Goal: Find specific page/section: Locate a particular part of the current website

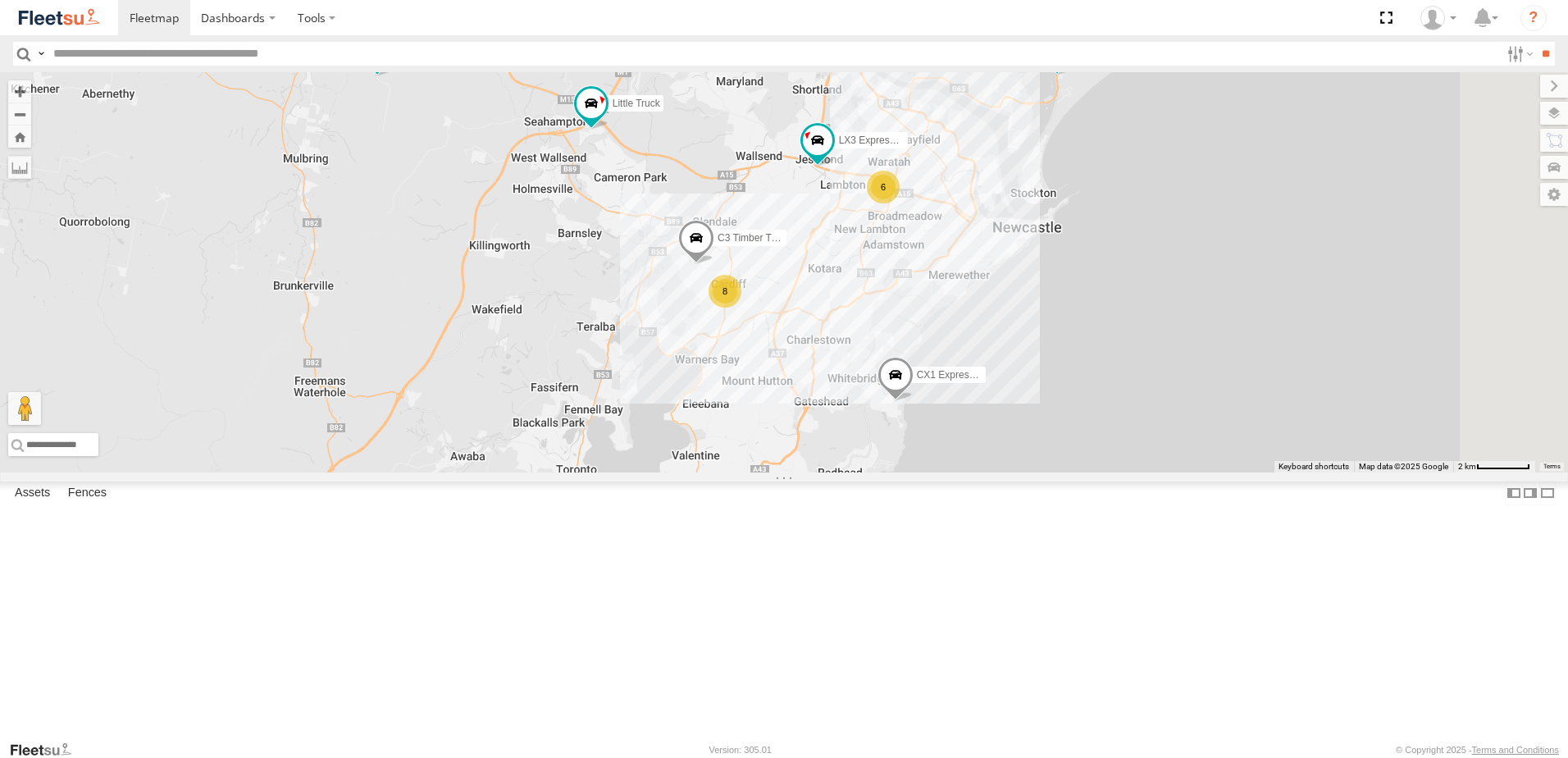
drag, startPoint x: 927, startPoint y: 535, endPoint x: 864, endPoint y: 413, distance: 137.3
click at [864, 413] on div "CX1 Express Ute BX4 Express Ute Little Truck 7 6 8 C3 Timber Truck B5 Timber Tr…" at bounding box center [784, 272] width 1568 height 400
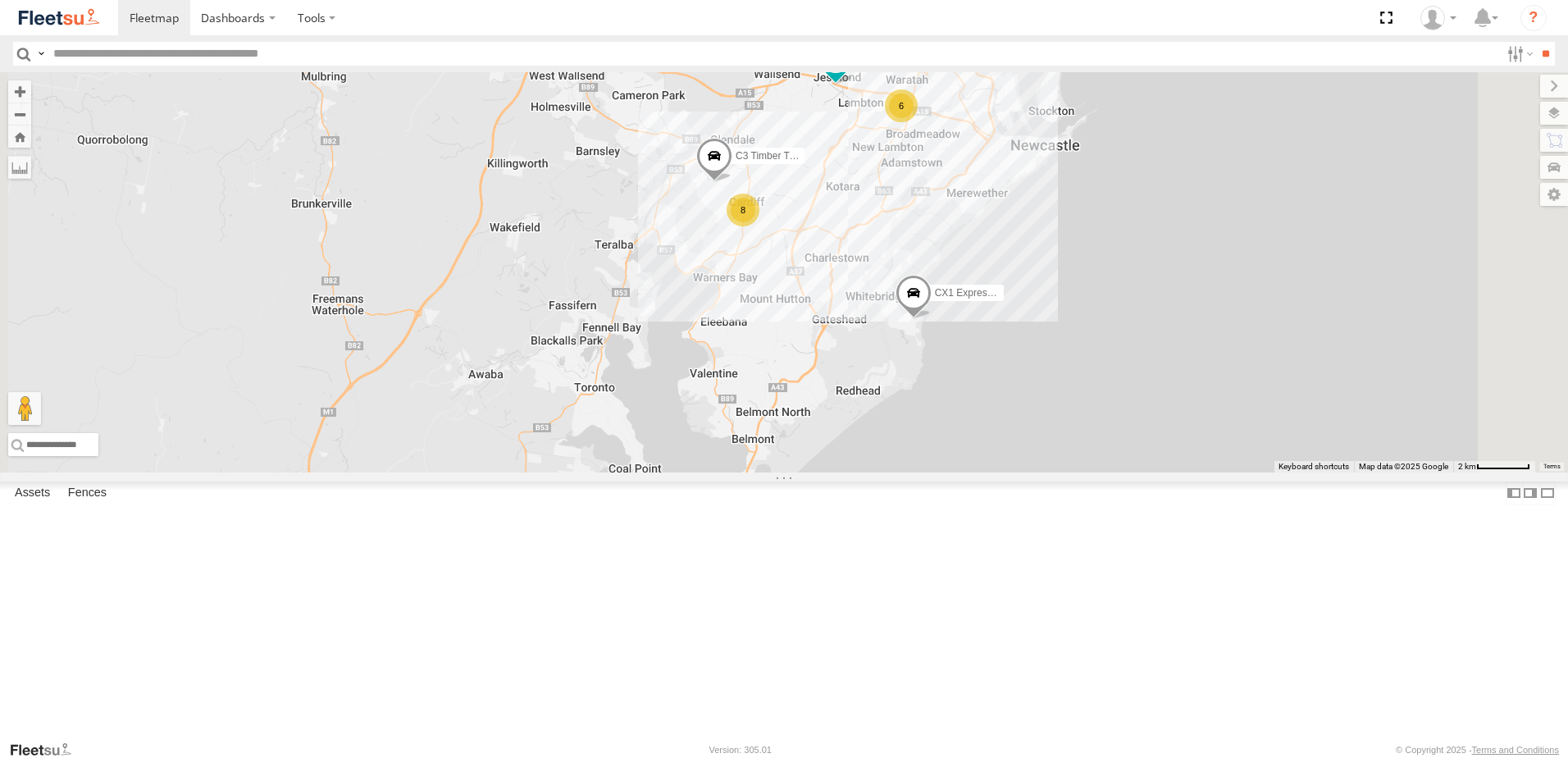
drag, startPoint x: 947, startPoint y: 452, endPoint x: 1019, endPoint y: 431, distance: 75.0
click at [1014, 405] on div "CX1 Express Ute BX4 Express Ute Little Truck 7 6 8 C3 Timber Truck B5 Timber Tr…" at bounding box center [784, 272] width 1568 height 400
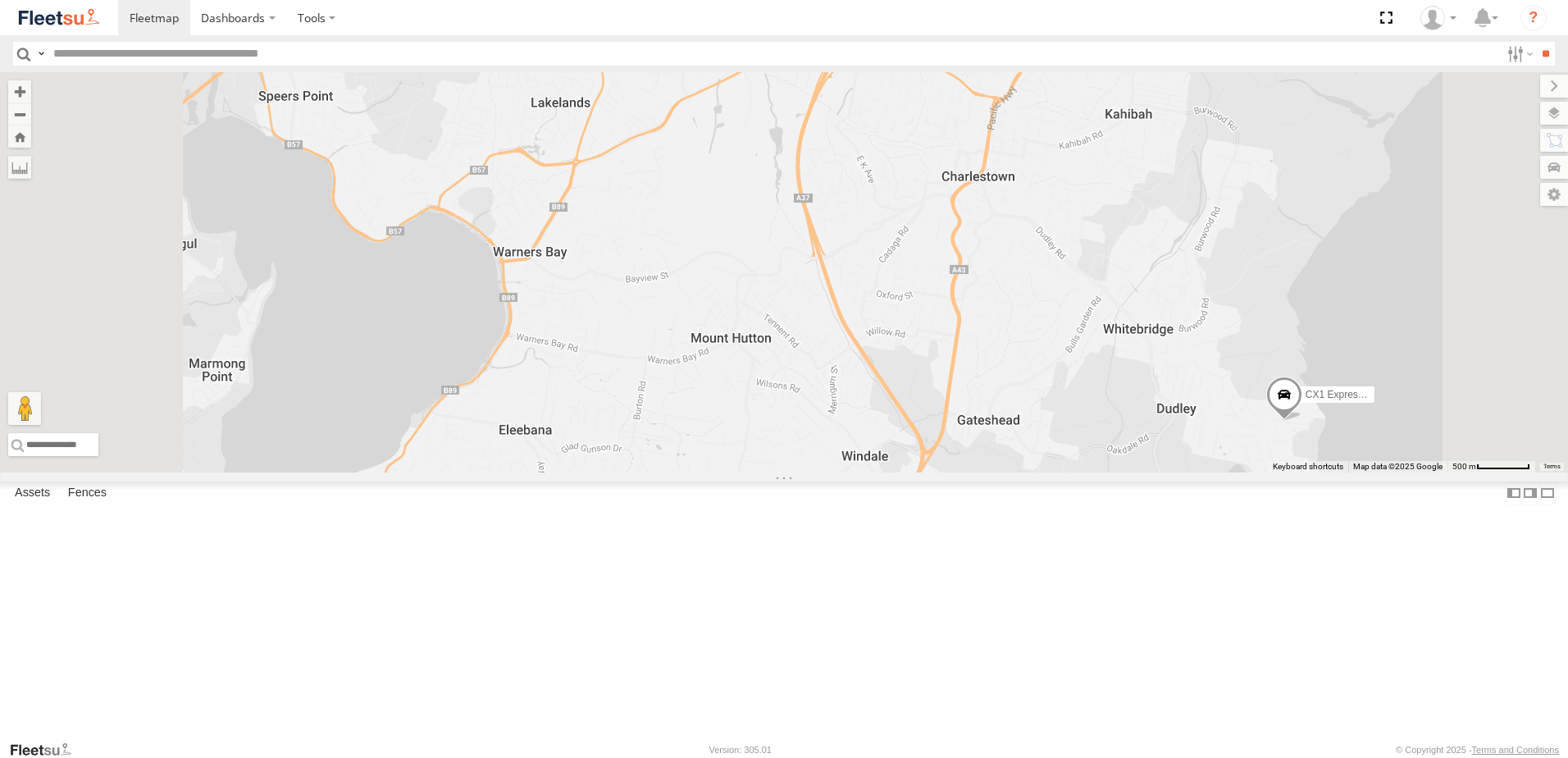
drag, startPoint x: 1072, startPoint y: 441, endPoint x: 1148, endPoint y: 545, distance: 128.8
click at [1146, 472] on div "CX1 Express Ute BX4 Express Ute Little Truck C3 Timber Truck B5 Timber Truck LX…" at bounding box center [784, 272] width 1568 height 400
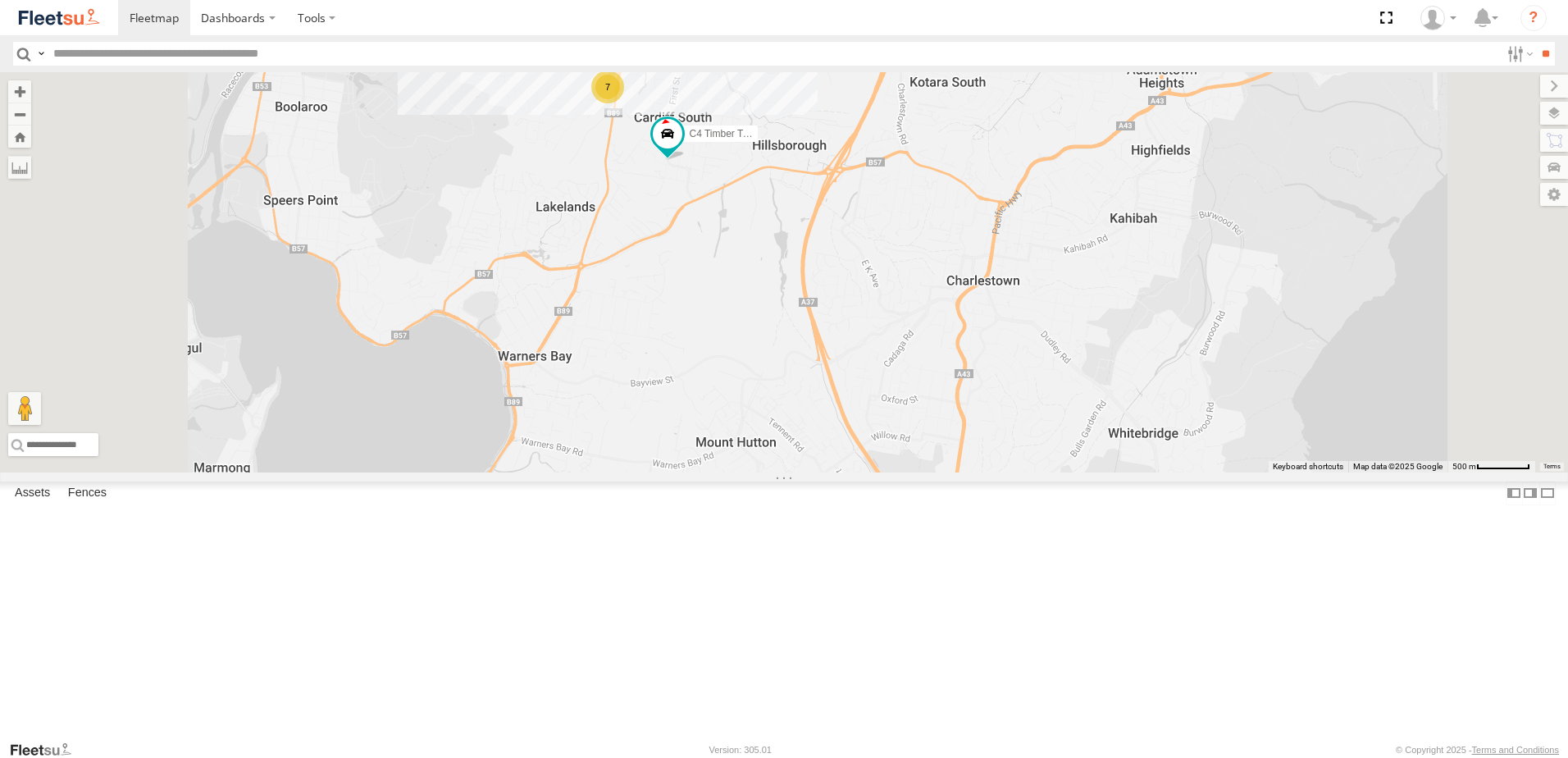
drag, startPoint x: 997, startPoint y: 340, endPoint x: 1075, endPoint y: 616, distance: 286.8
click at [1073, 472] on div "CX1 Express Ute BX4 Express Ute Little Truck C3 Timber Truck B5 Timber Truck LX…" at bounding box center [784, 272] width 1568 height 400
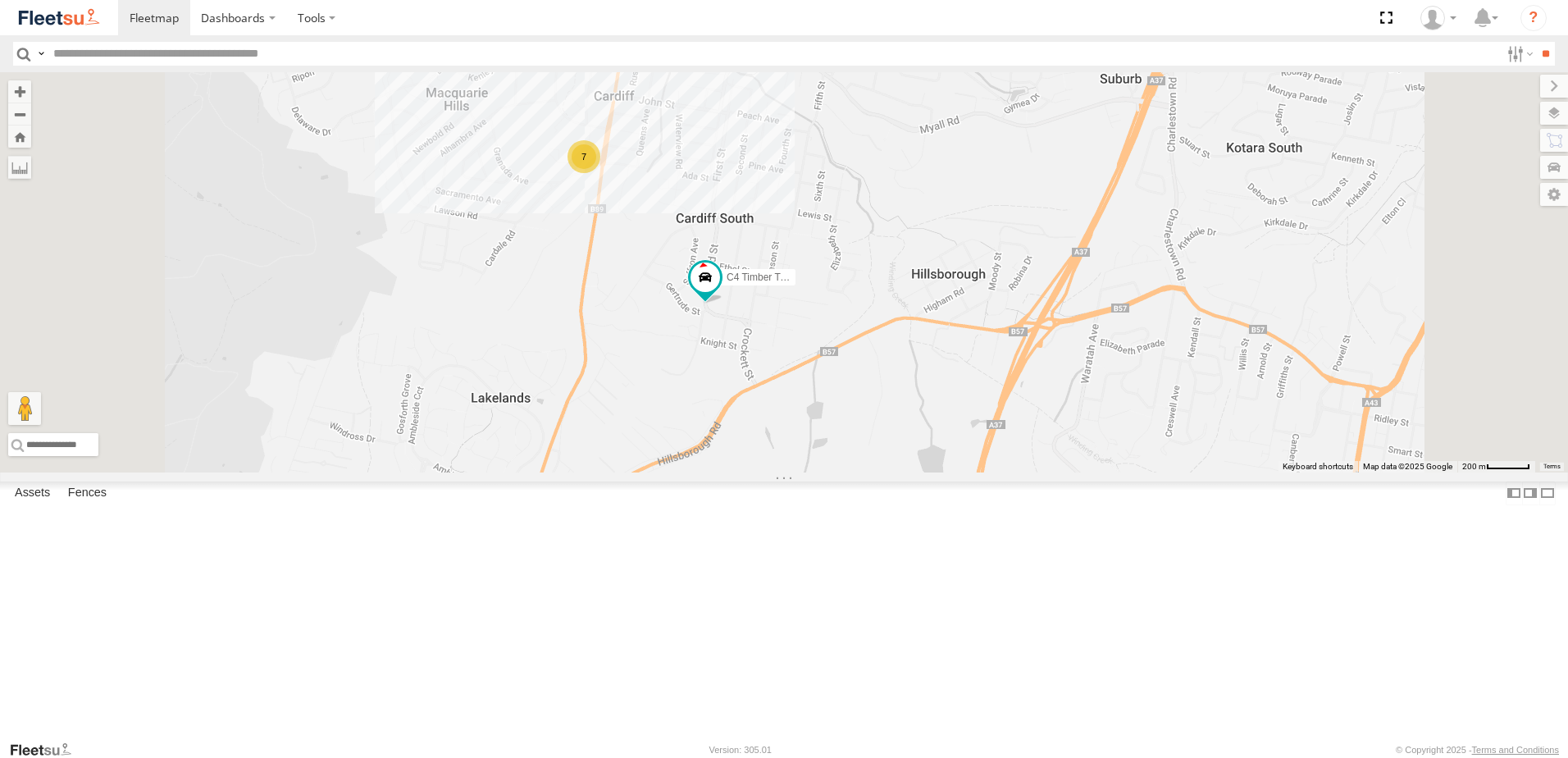
drag, startPoint x: 945, startPoint y: 550, endPoint x: 958, endPoint y: 553, distance: 13.3
click at [949, 472] on div "CX1 Express Ute BX4 Express Ute Little Truck C3 Timber Truck B5 Timber Truck LX…" at bounding box center [784, 272] width 1568 height 400
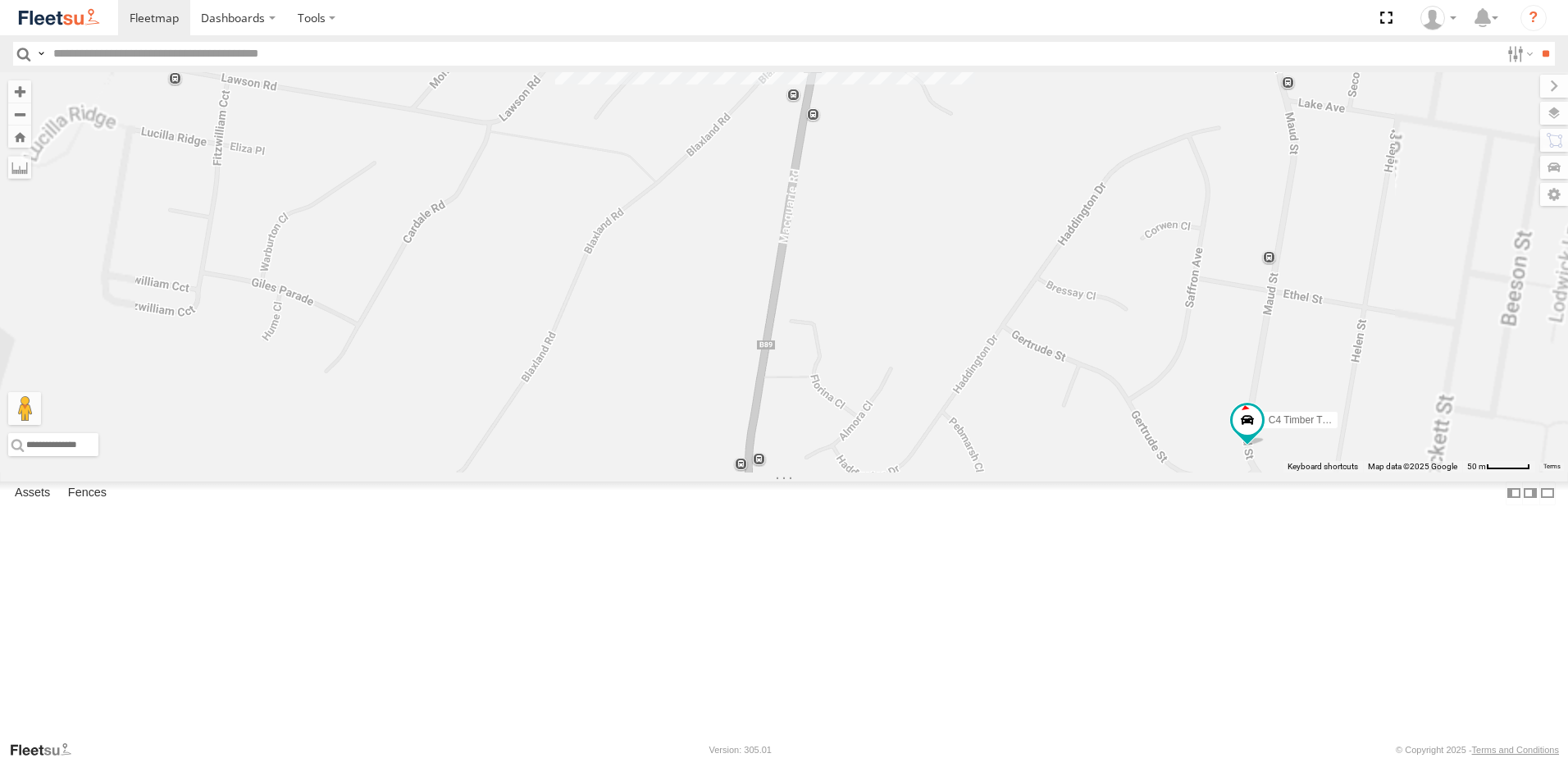
drag, startPoint x: 928, startPoint y: 423, endPoint x: 951, endPoint y: 584, distance: 162.6
click at [951, 472] on div "CX1 Express Ute BX4 Express Ute Little Truck C3 Timber Truck B5 Timber Truck LX…" at bounding box center [784, 272] width 1568 height 400
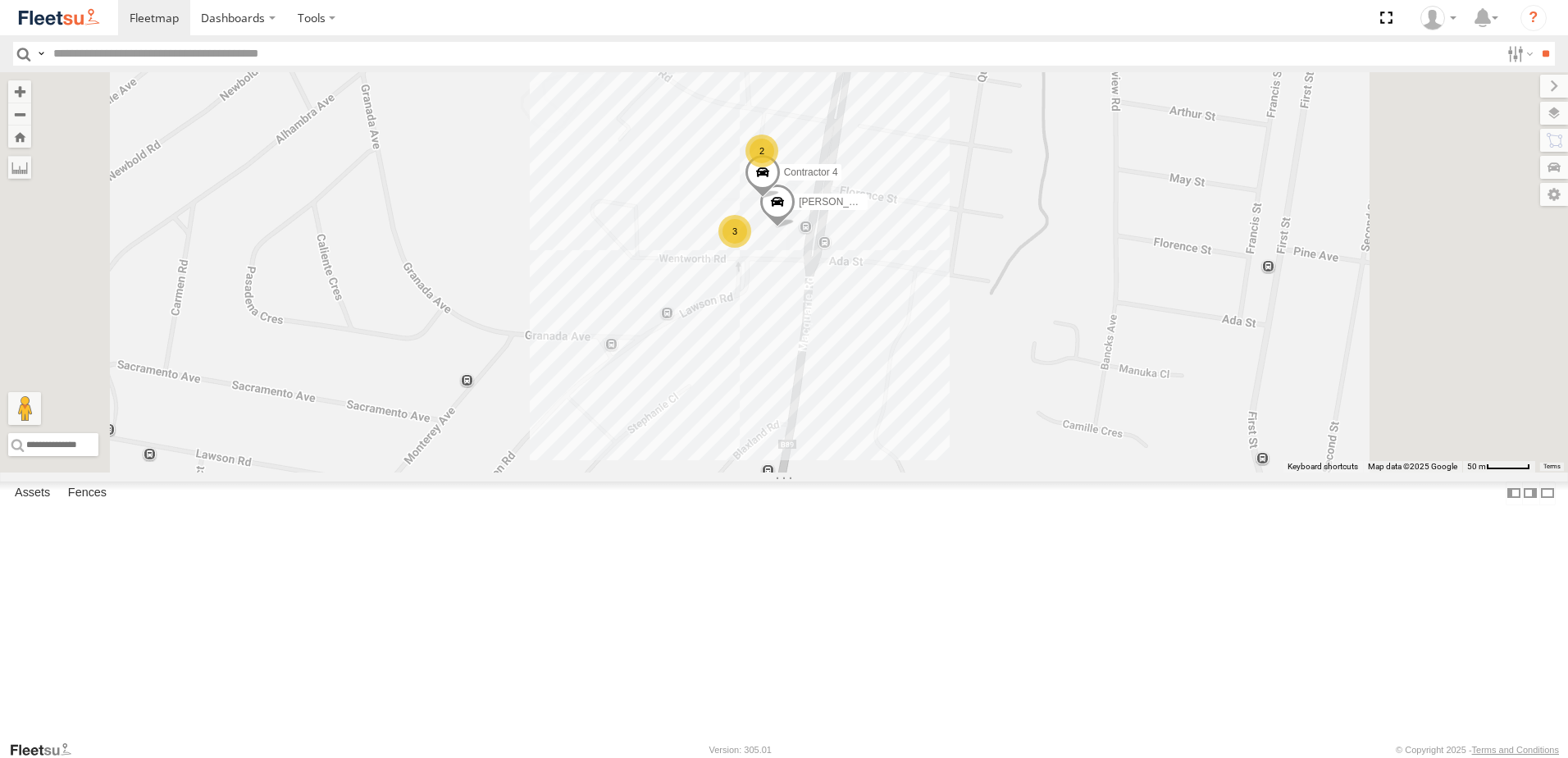
drag, startPoint x: 973, startPoint y: 408, endPoint x: 919, endPoint y: 529, distance: 132.5
click at [919, 472] on div "CX1 Express Ute BX4 Express Ute Little Truck C3 Timber Truck B5 Timber Truck LX…" at bounding box center [784, 272] width 1568 height 400
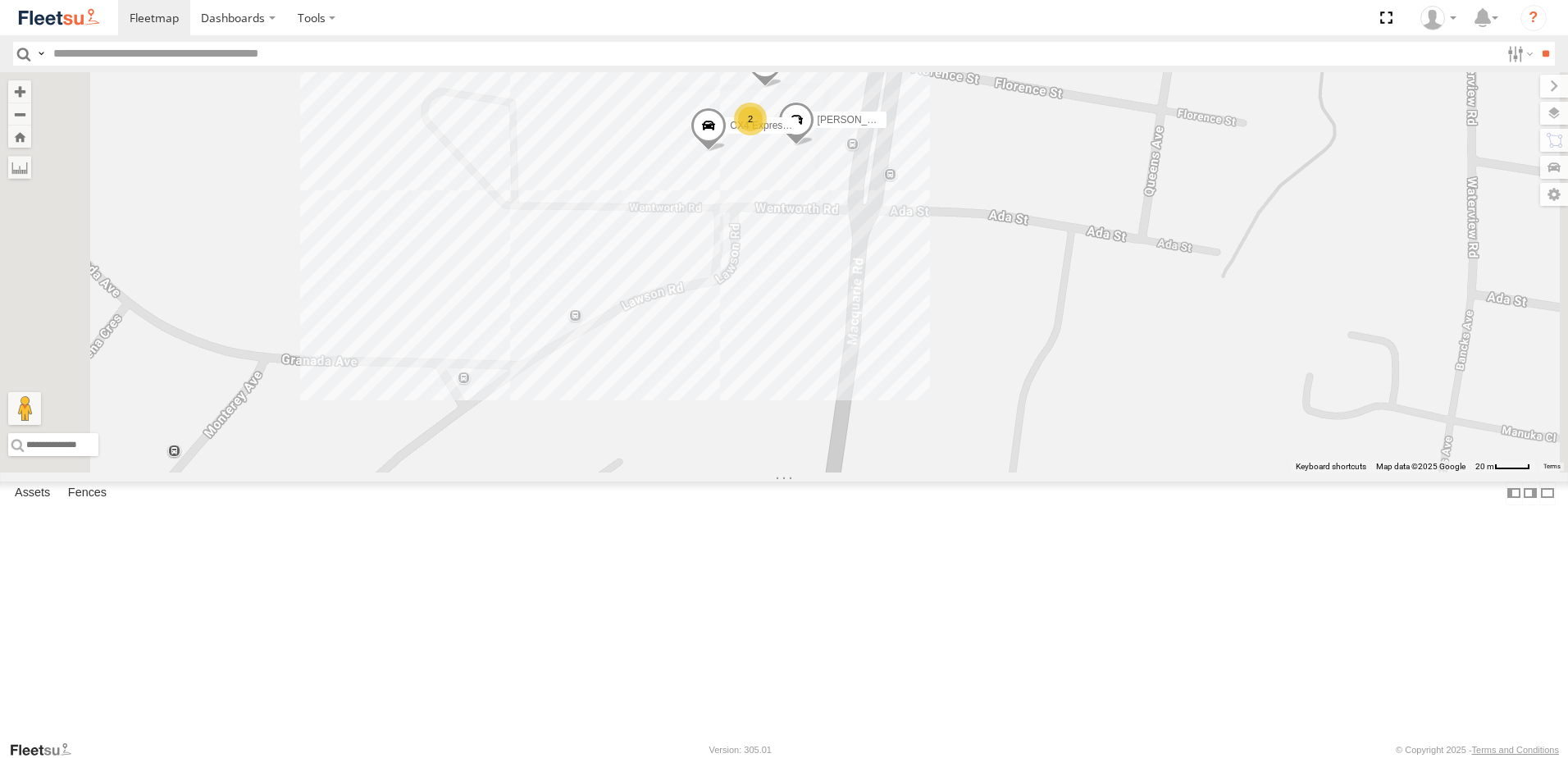
drag, startPoint x: 955, startPoint y: 433, endPoint x: 977, endPoint y: 543, distance: 112.2
click at [977, 472] on div "CX1 Express Ute BX4 Express Ute Little Truck C3 Timber Truck B5 Timber Truck LX…" at bounding box center [784, 272] width 1568 height 400
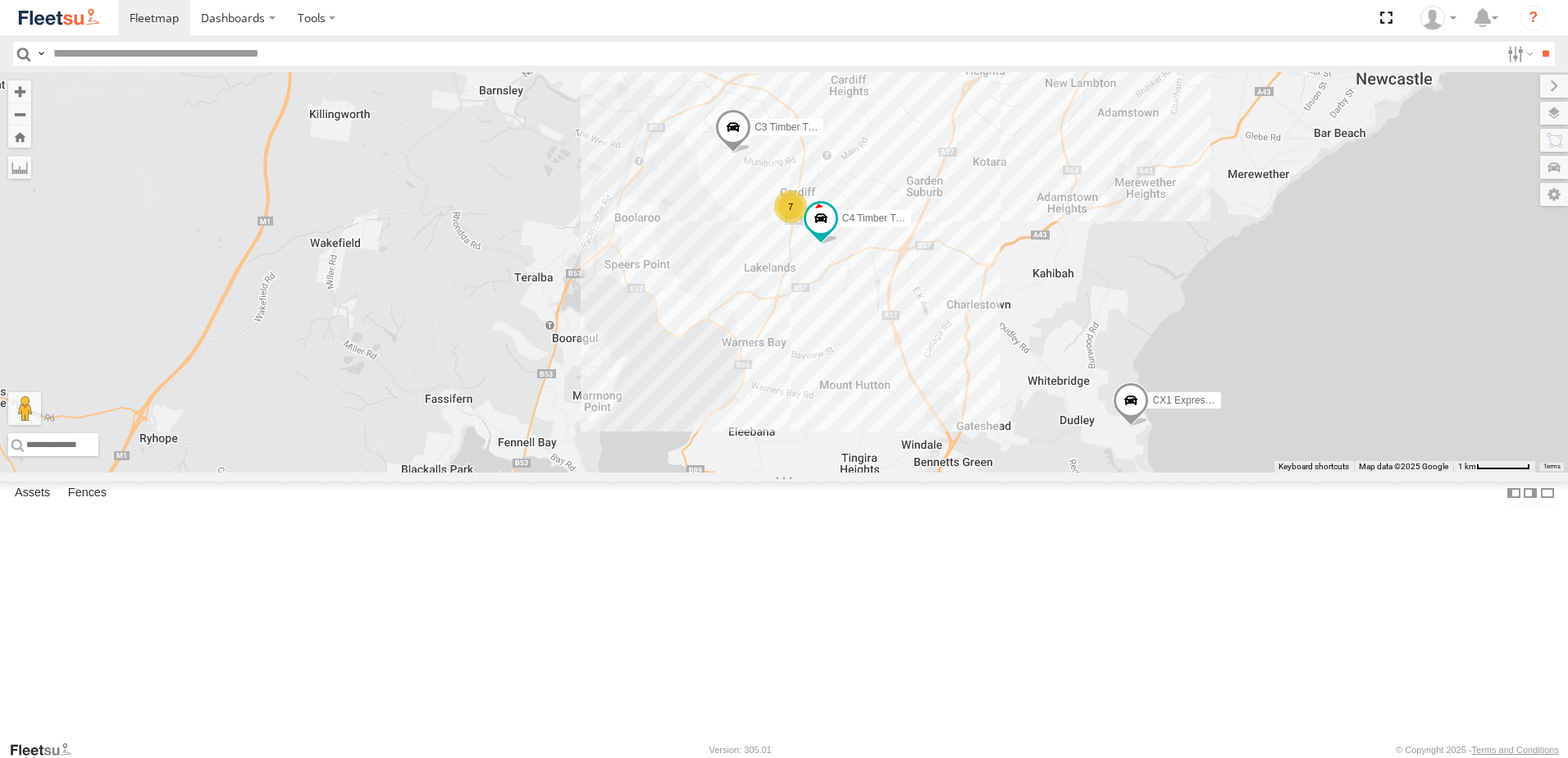
drag, startPoint x: 1172, startPoint y: 395, endPoint x: 1237, endPoint y: 289, distance: 124.3
click at [1237, 289] on div "CX1 Express Ute BX4 Express Ute Little Truck C3 Timber Truck B5 Timber Truck LX…" at bounding box center [784, 272] width 1568 height 400
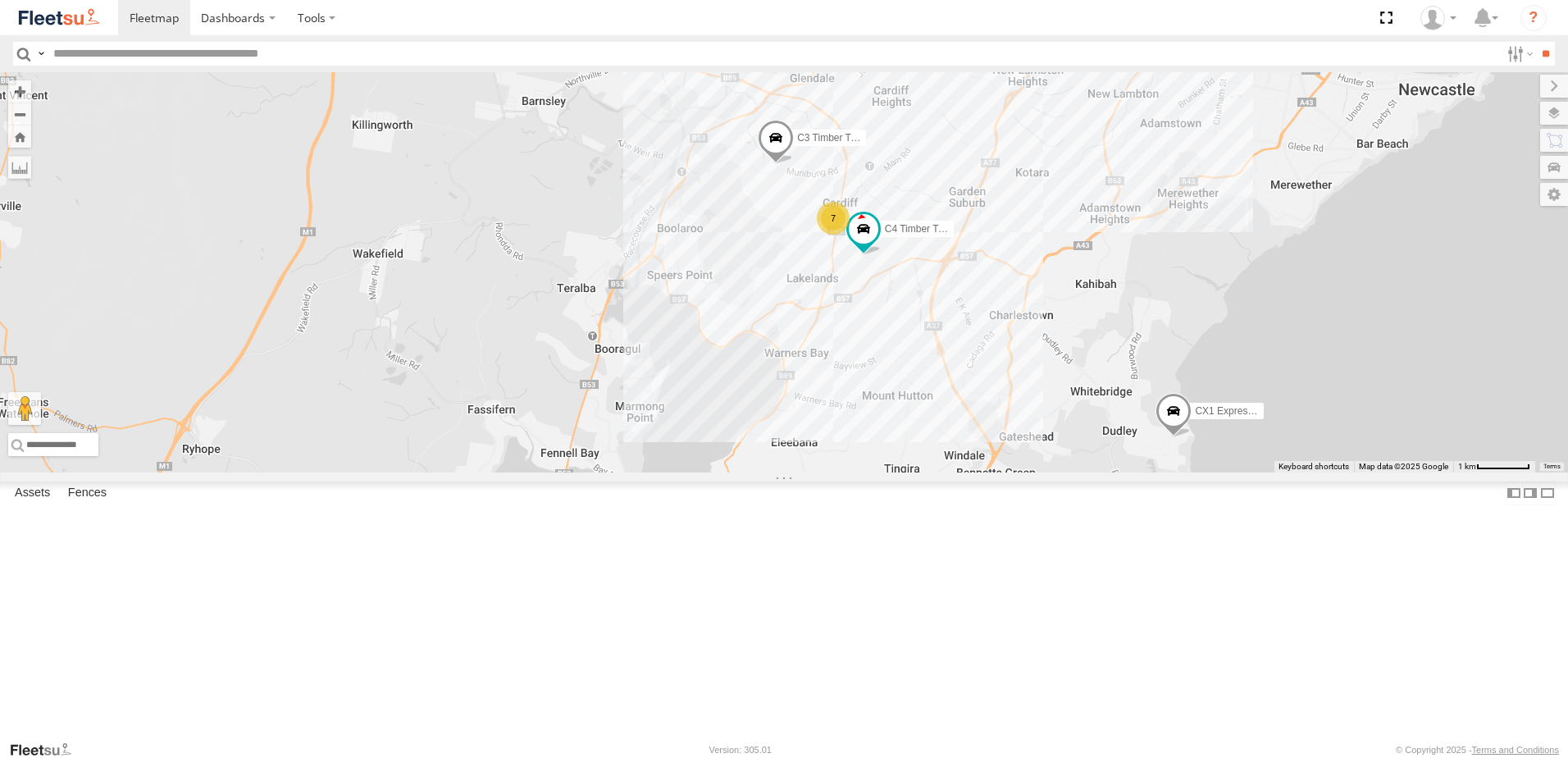
drag, startPoint x: 1080, startPoint y: 262, endPoint x: 1095, endPoint y: 272, distance: 18.0
click at [1095, 266] on div "CX1 Express Ute BX4 Express Ute Little Truck C3 Timber Truck B5 Timber Truck LX…" at bounding box center [784, 272] width 1568 height 400
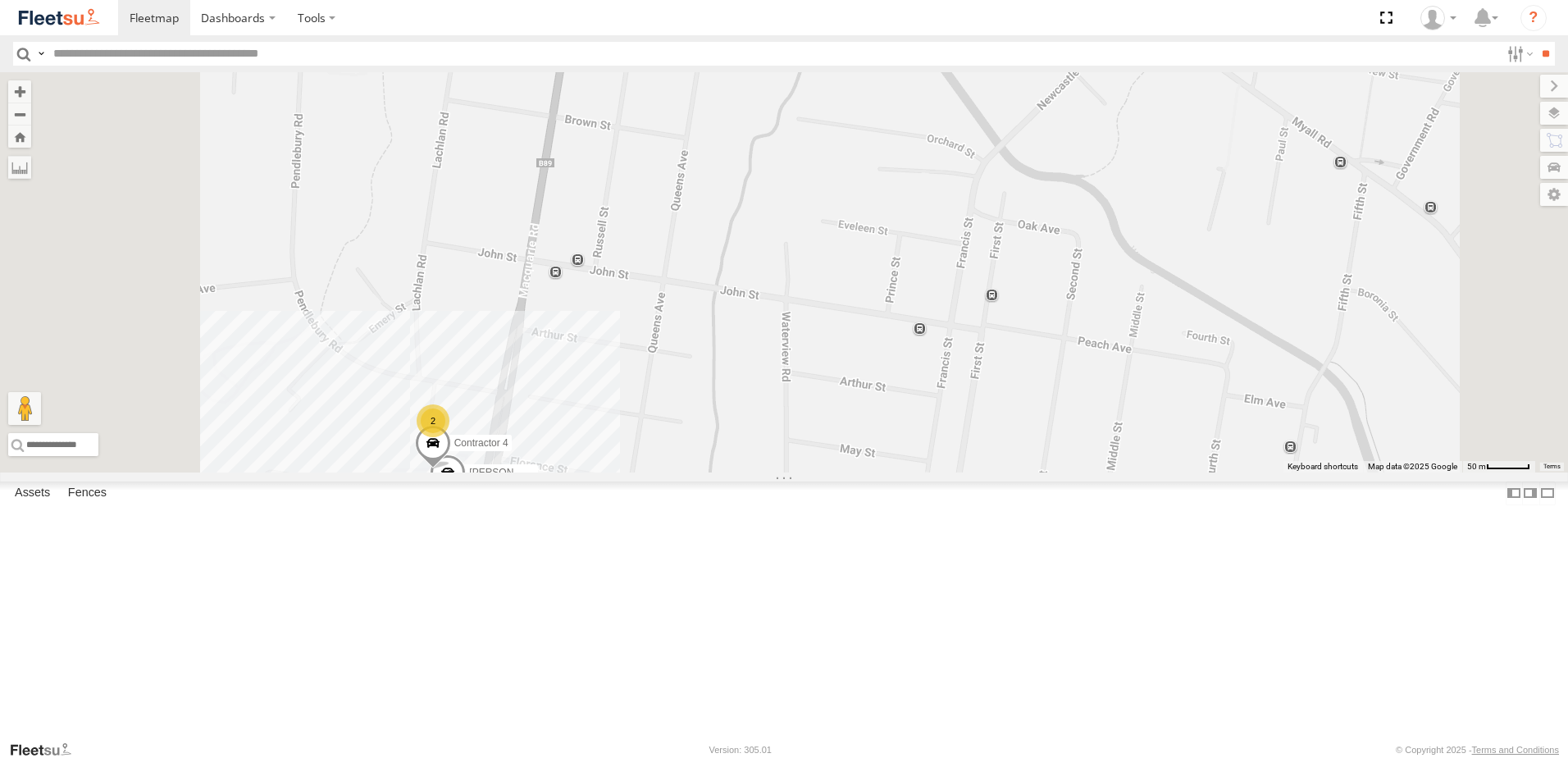
drag, startPoint x: 926, startPoint y: 389, endPoint x: 958, endPoint y: 342, distance: 56.9
click at [950, 356] on div "CX1 Express Ute BX4 Express Ute Little Truck C3 Timber Truck B5 Timber Truck LX…" at bounding box center [784, 272] width 1568 height 400
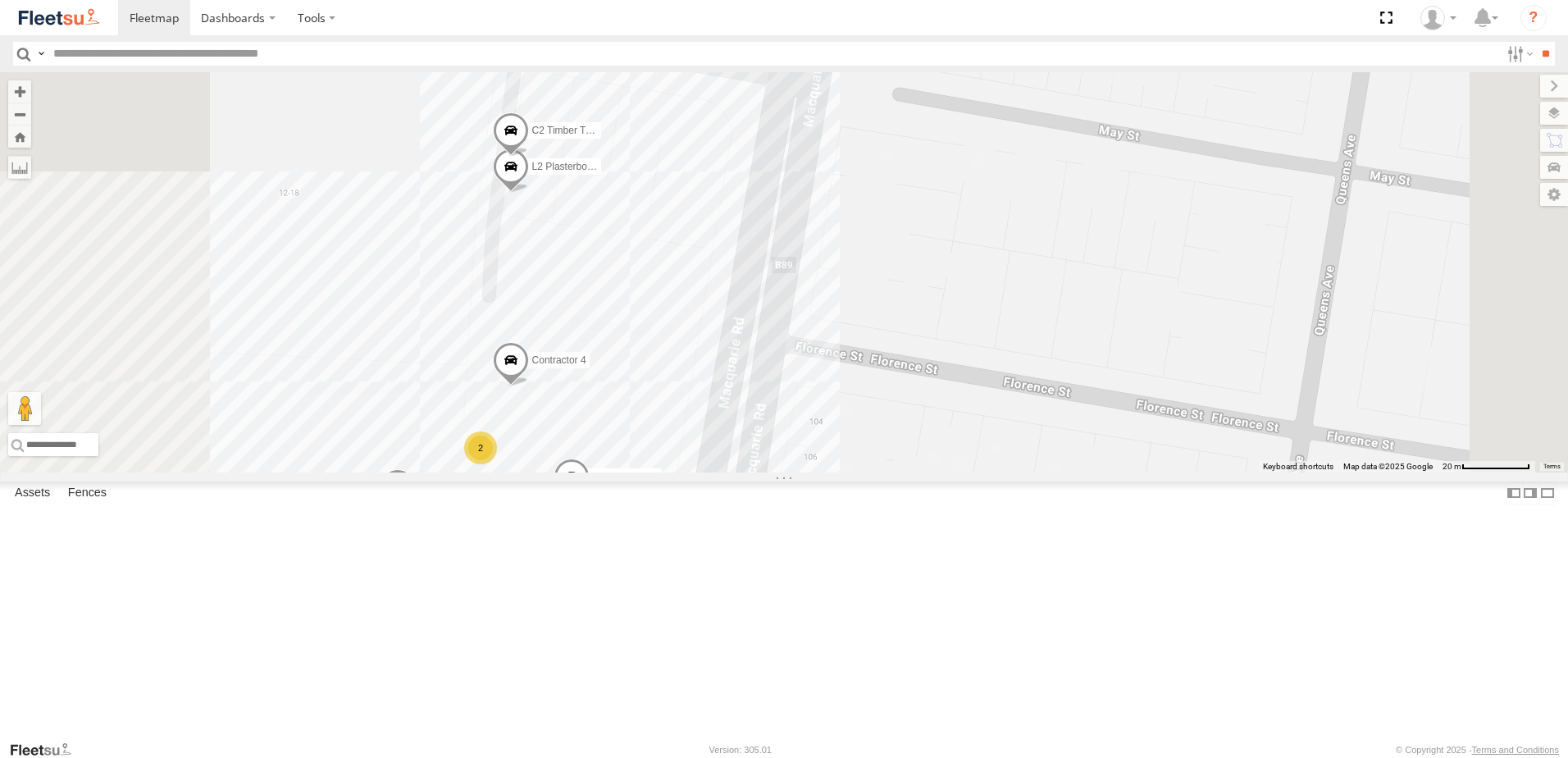
drag, startPoint x: 929, startPoint y: 375, endPoint x: 988, endPoint y: 311, distance: 87.0
click at [981, 322] on div "CX1 Express Ute BX4 Express Ute Little Truck C3 Timber Truck B5 Timber Truck LX…" at bounding box center [784, 272] width 1568 height 400
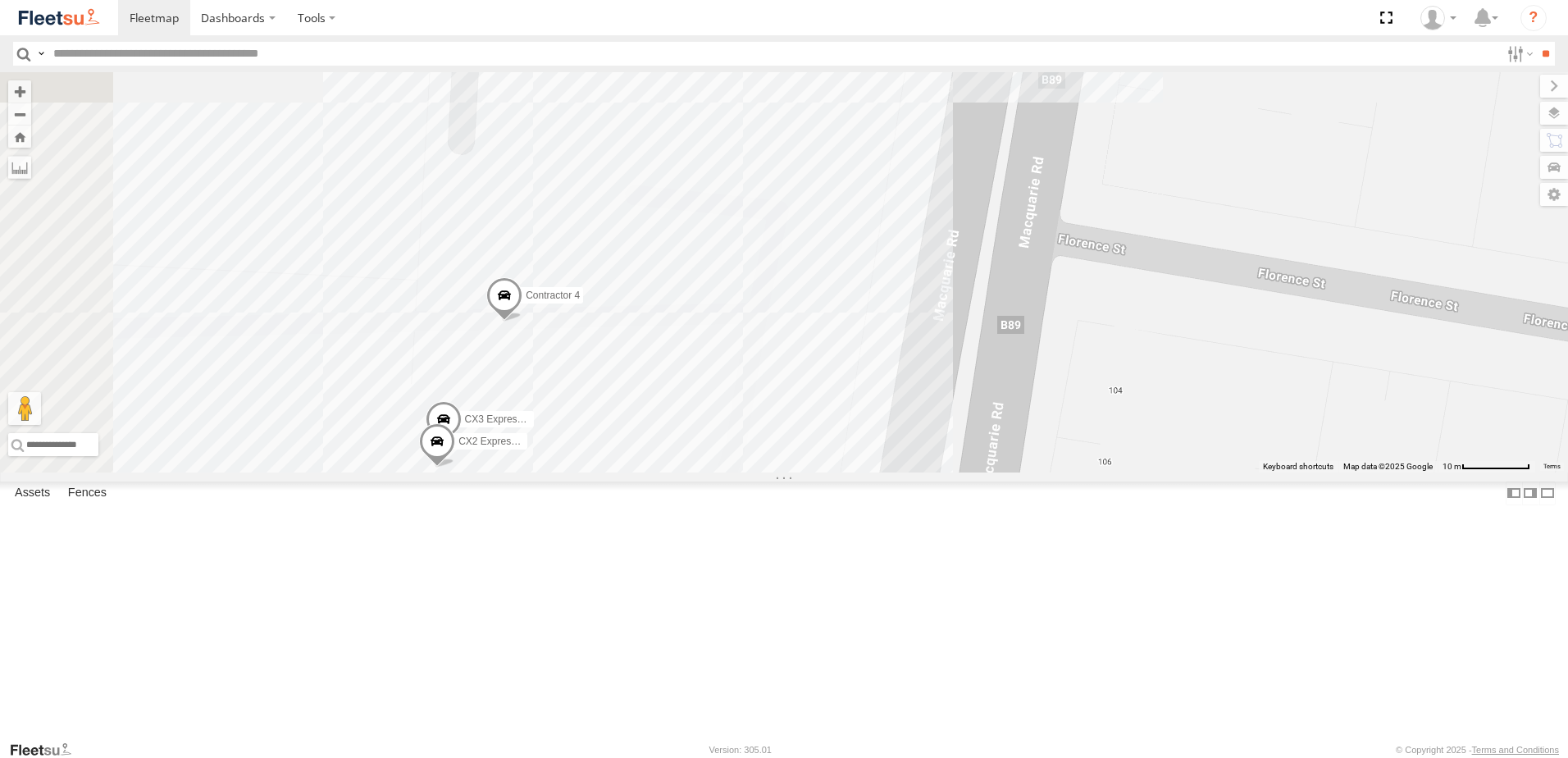
drag, startPoint x: 890, startPoint y: 379, endPoint x: 983, endPoint y: 299, distance: 122.7
click at [972, 306] on div "CX1 Express Ute BX4 Express Ute Little Truck C3 Timber Truck B5 Timber Truck LX…" at bounding box center [784, 272] width 1568 height 400
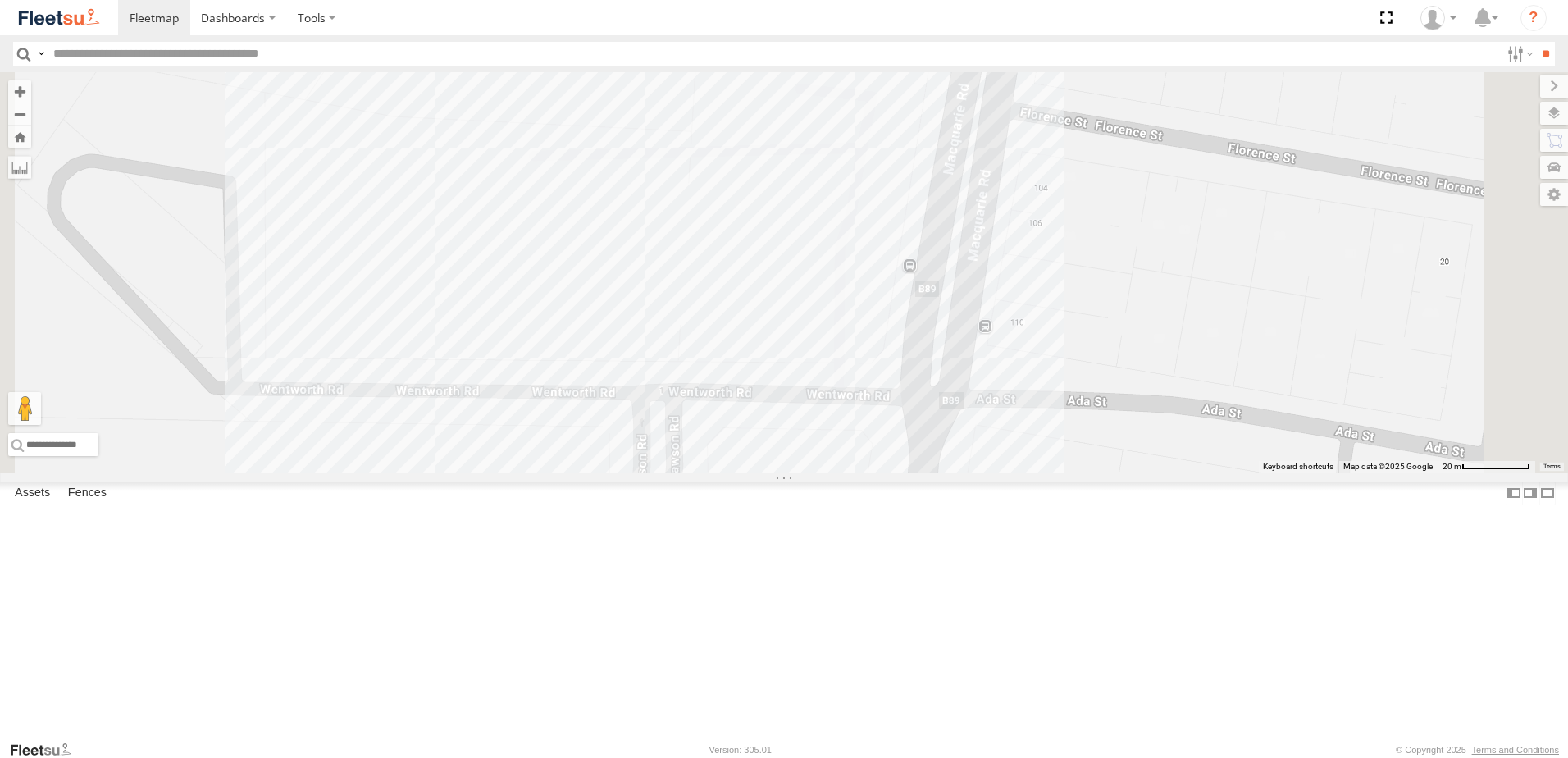
scroll to position [0, 0]
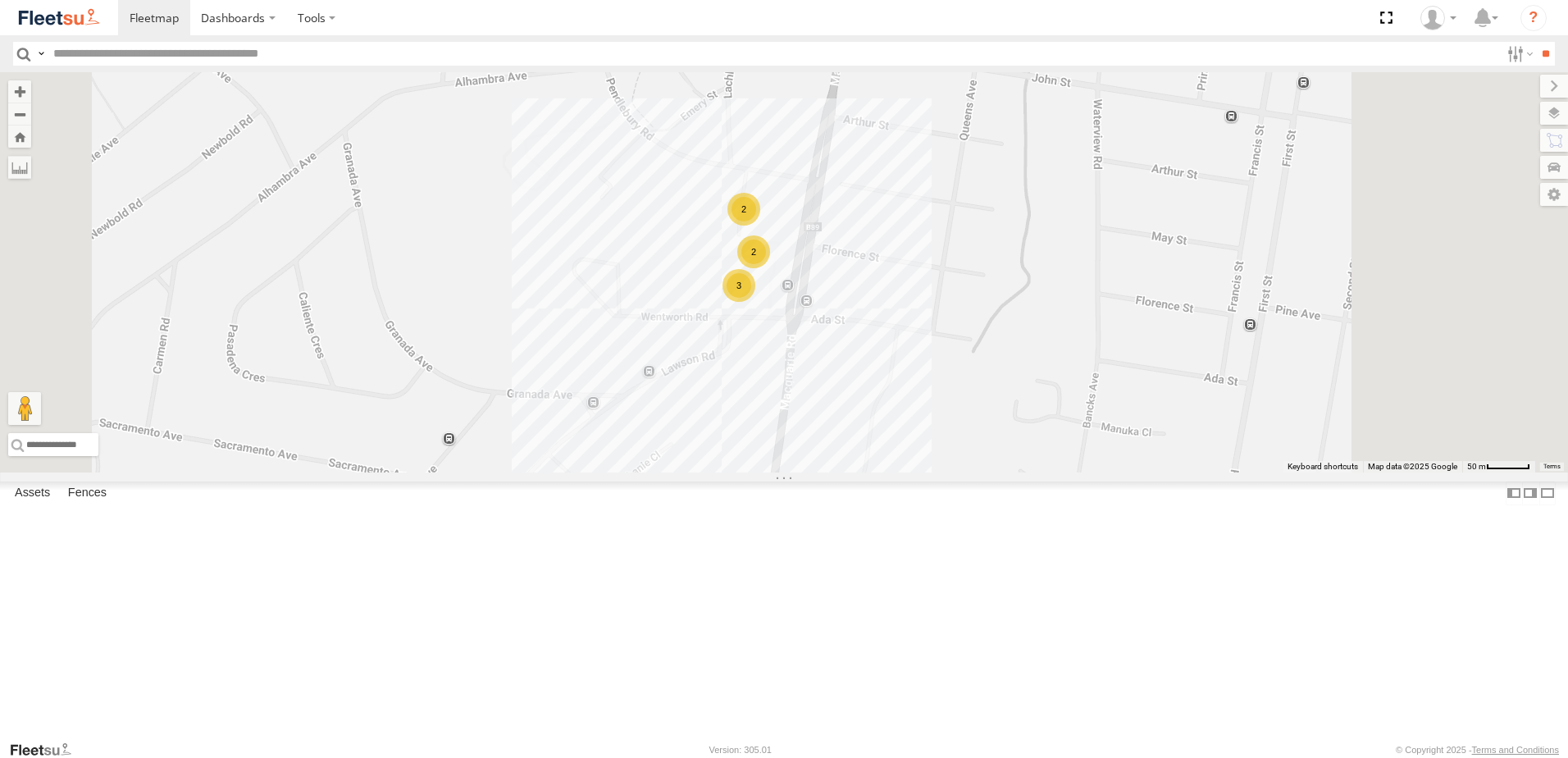
drag, startPoint x: 1130, startPoint y: 307, endPoint x: 1075, endPoint y: 379, distance: 90.6
click at [1074, 380] on div "CX1 Express Ute 2 3 2" at bounding box center [784, 272] width 1568 height 400
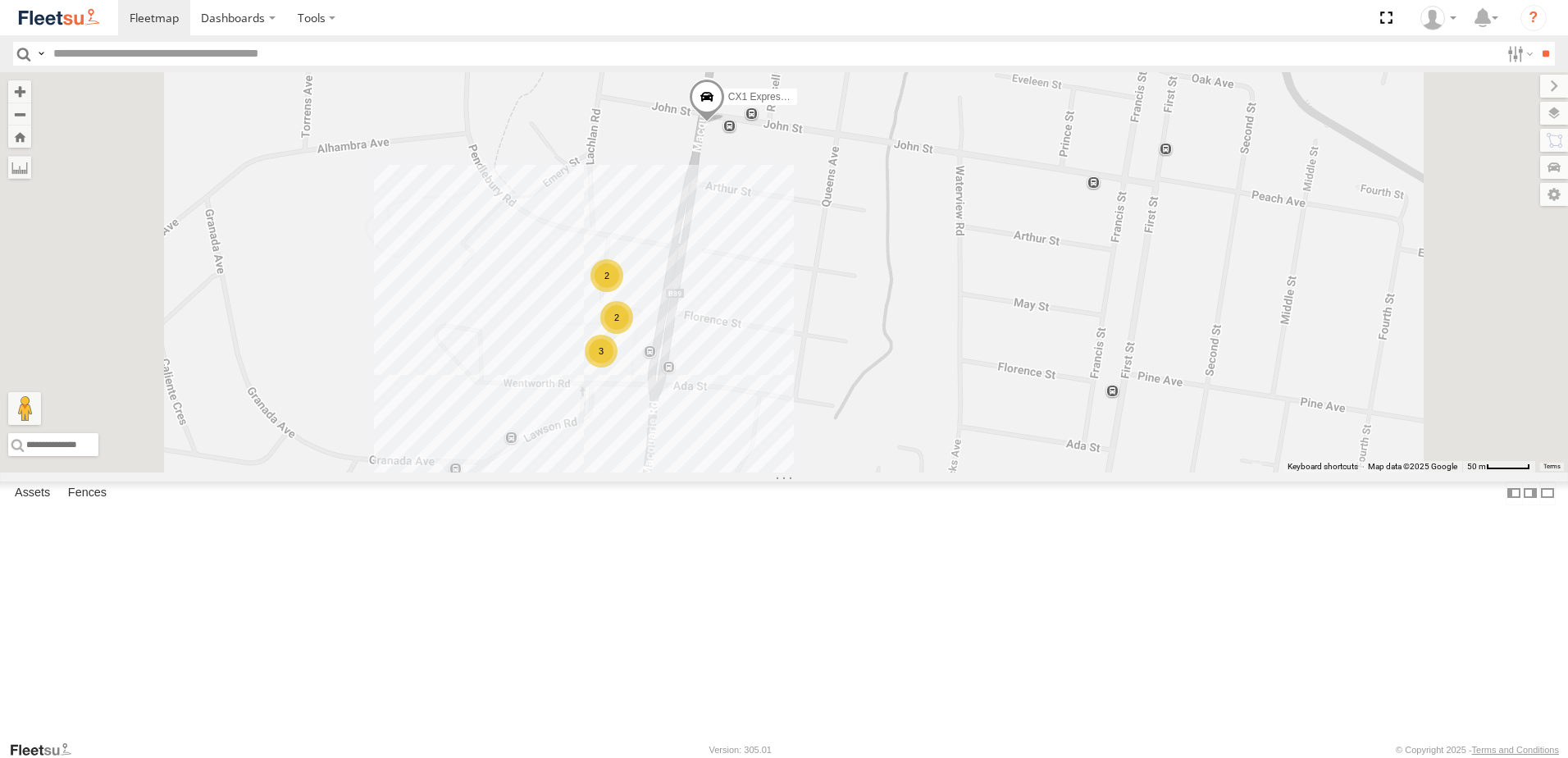
drag, startPoint x: 785, startPoint y: 320, endPoint x: 870, endPoint y: 343, distance: 88.1
click at [868, 343] on div "CX1 Express Ute 2 3 2" at bounding box center [784, 272] width 1568 height 400
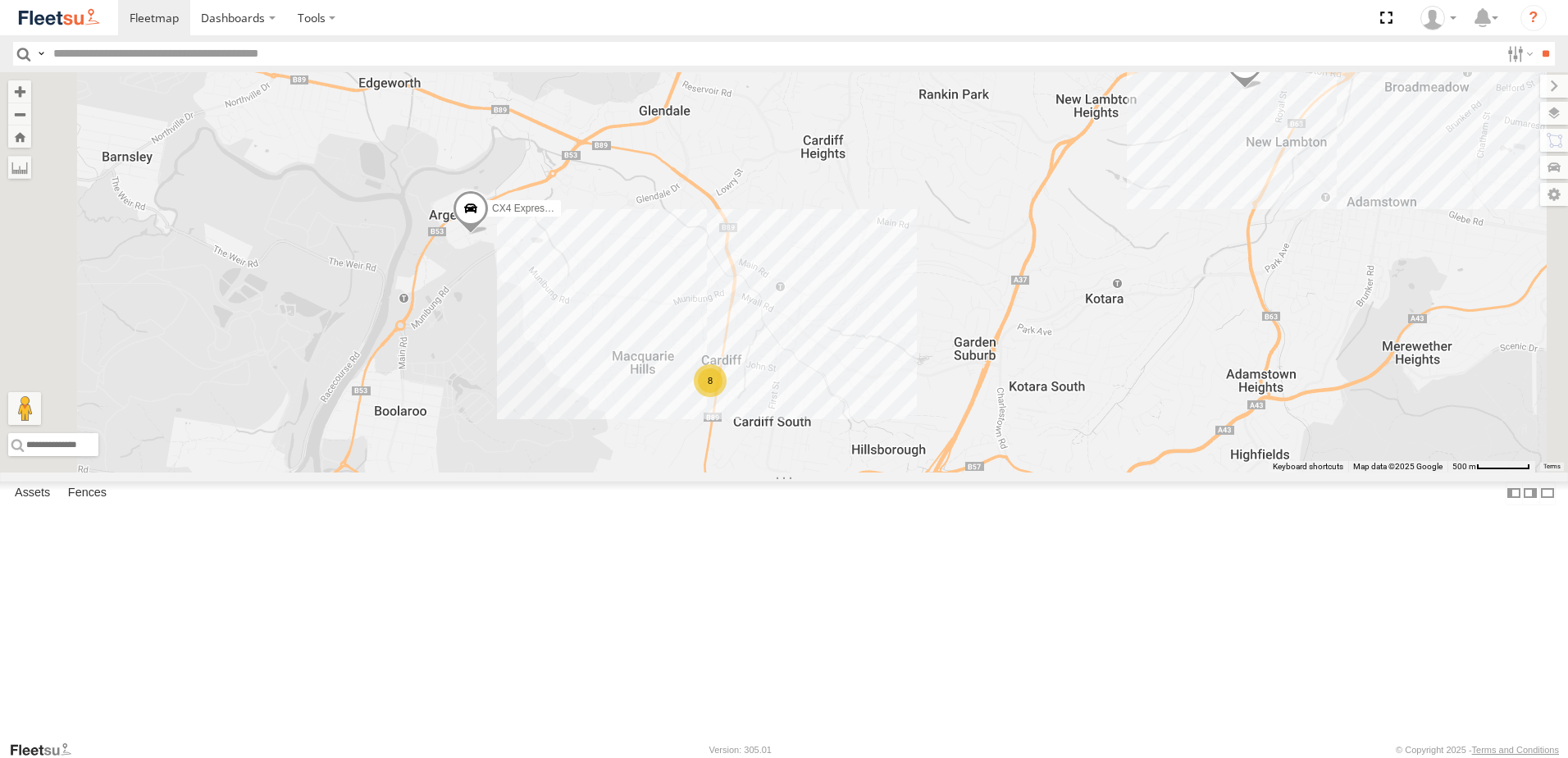
drag, startPoint x: 713, startPoint y: 296, endPoint x: 770, endPoint y: 414, distance: 131.0
click at [770, 414] on div "CX4 Express Ute 8 C3 Timber Truck" at bounding box center [784, 272] width 1568 height 400
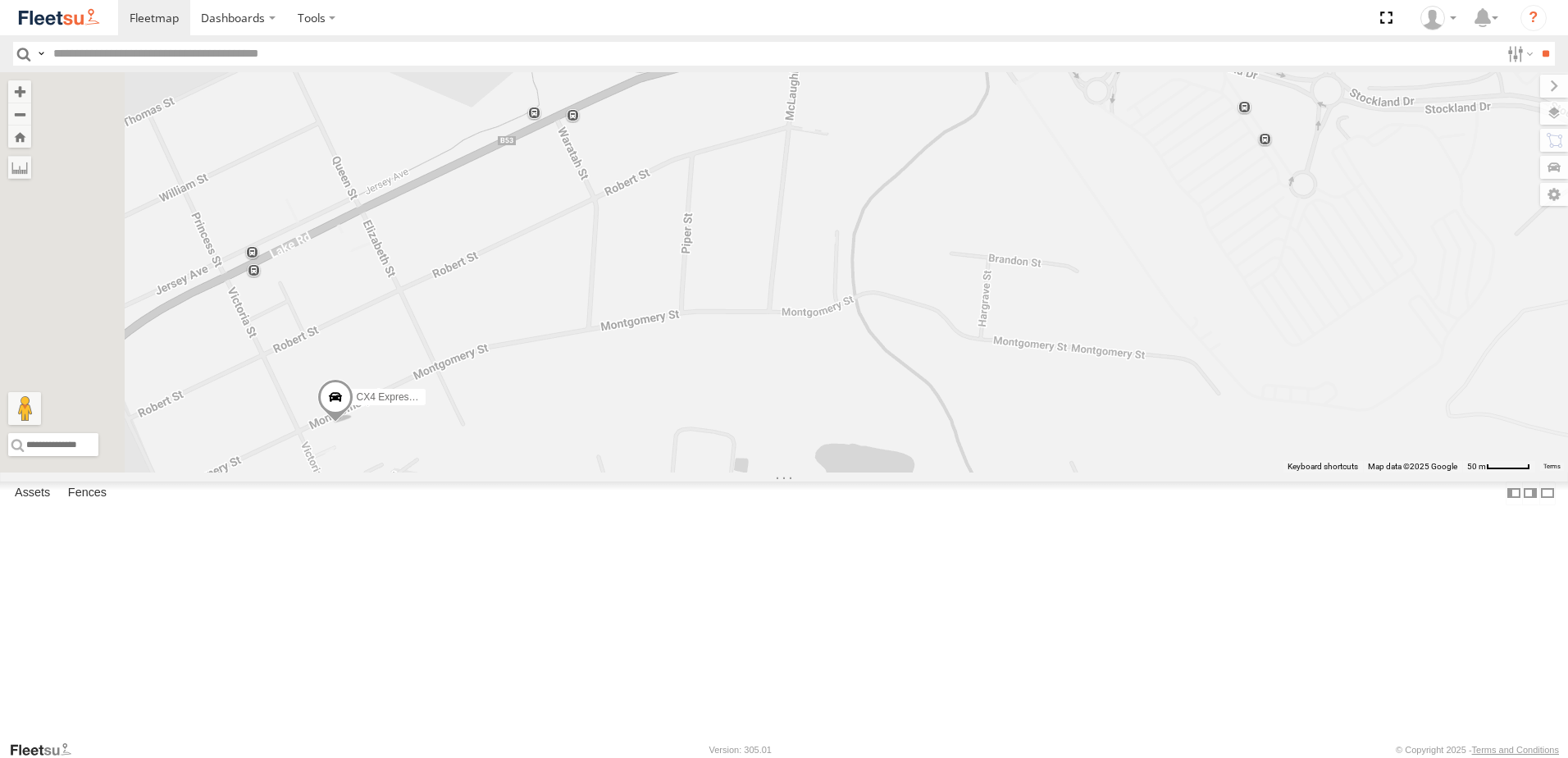
drag, startPoint x: 527, startPoint y: 437, endPoint x: 728, endPoint y: 397, distance: 204.9
click at [712, 398] on div "CX4 Express Ute C3 Timber Truck CX1 Express Ute" at bounding box center [784, 272] width 1568 height 400
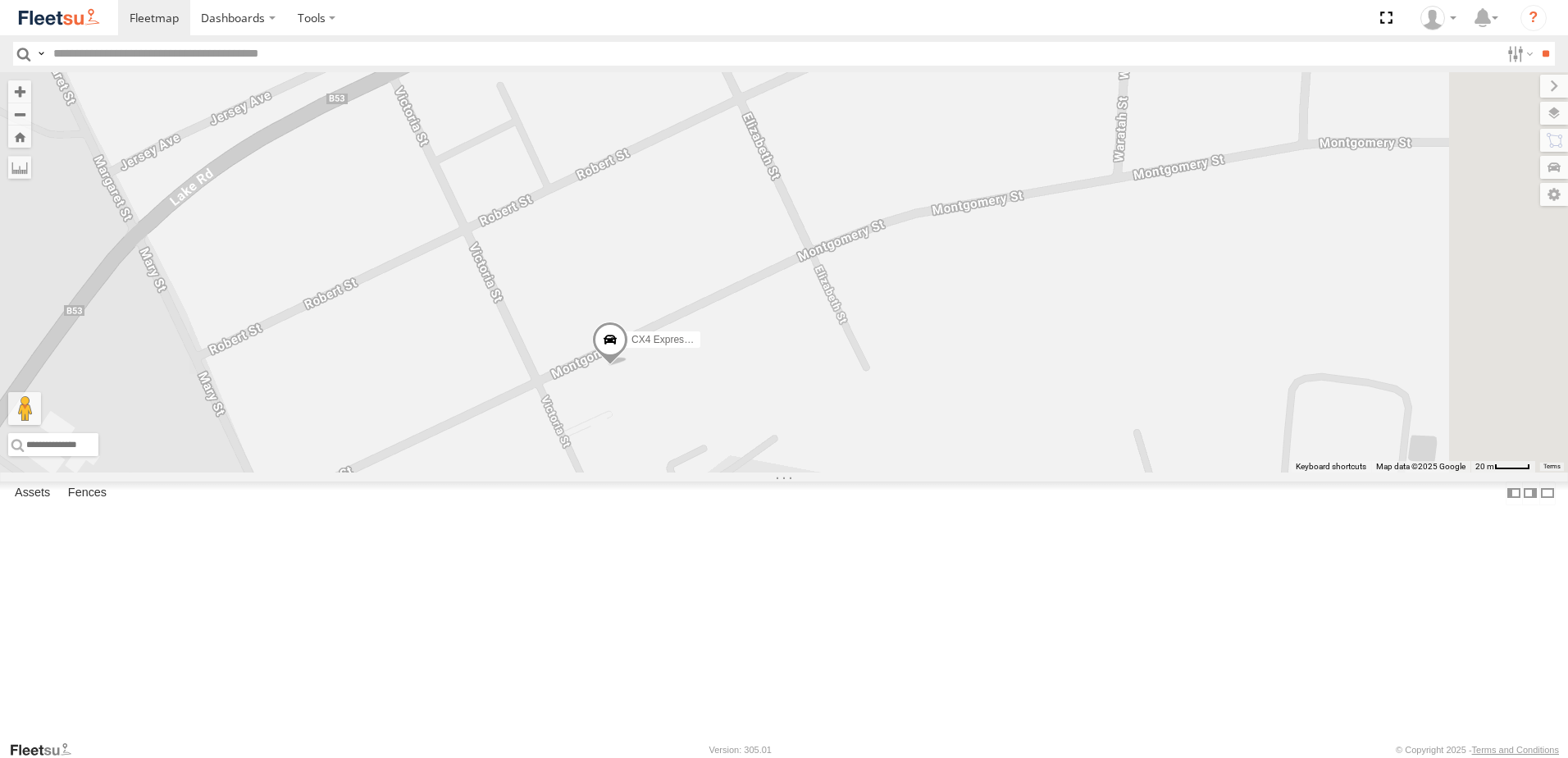
drag, startPoint x: 1048, startPoint y: 527, endPoint x: 878, endPoint y: 507, distance: 171.2
click at [878, 472] on div "CX4 Express Ute C3 Timber Truck CX1 Express Ute" at bounding box center [784, 272] width 1568 height 400
